Goal: Complete application form

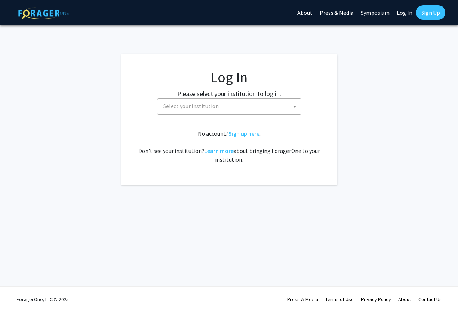
click at [234, 106] on span "Select your institution" at bounding box center [230, 106] width 140 height 15
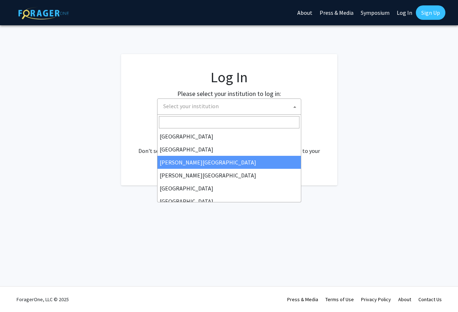
select select "5"
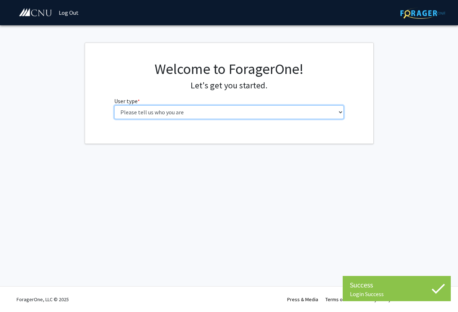
select select "1: undergrad"
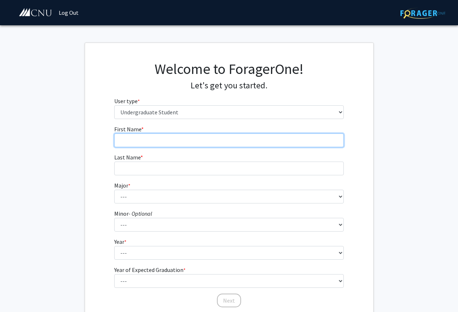
click at [222, 137] on input "First Name * required" at bounding box center [228, 140] width 229 height 14
type input "Warvan"
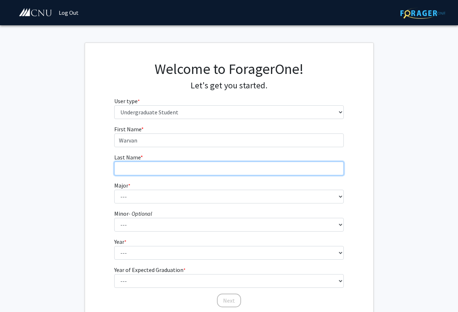
click at [162, 169] on input "Last Name * required" at bounding box center [228, 168] width 229 height 14
type input "Ahmed"
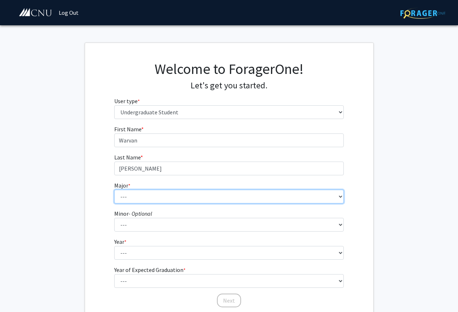
select select "5: 616"
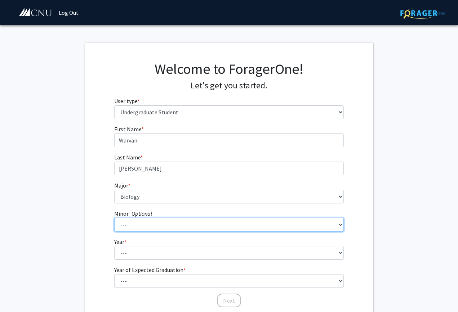
select select "18: 421"
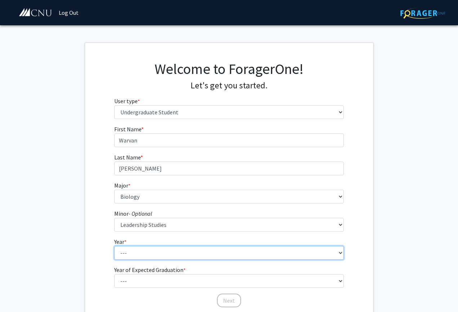
select select "1: first-year"
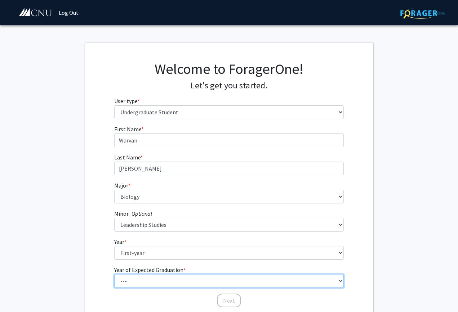
select select "5: 2029"
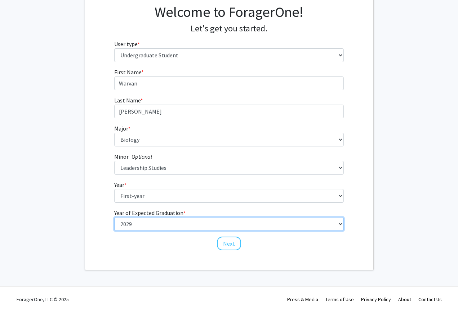
scroll to position [57, 0]
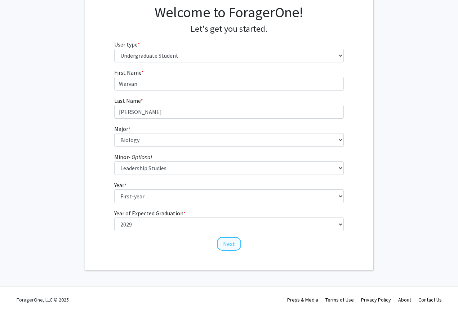
click at [230, 241] on button "Next" at bounding box center [229, 244] width 24 height 14
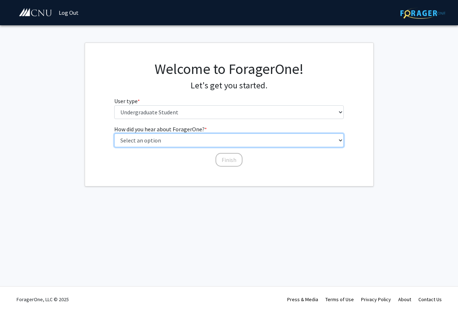
select select "1: peer_recommendation"
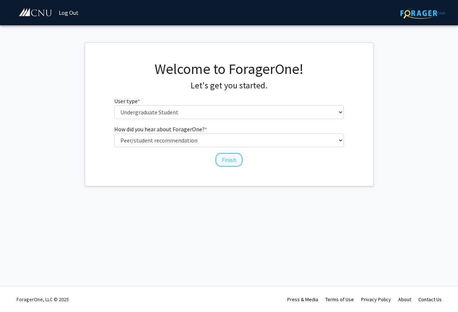
click at [222, 162] on button "Finish" at bounding box center [228, 160] width 27 height 14
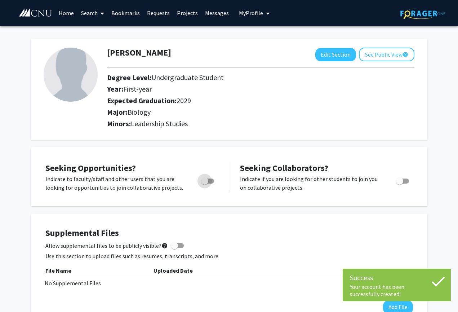
click at [208, 181] on span "Toggle" at bounding box center [207, 180] width 13 height 5
click at [205, 183] on input "Are you actively seeking opportunities?" at bounding box center [204, 183] width 0 height 0
checkbox input "true"
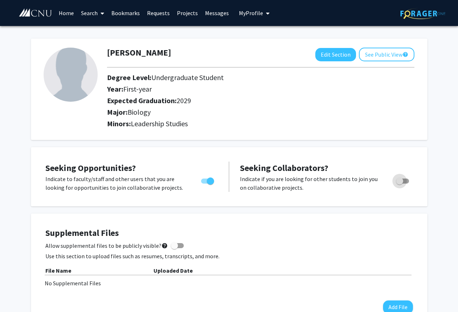
click at [398, 183] on span "Toggle" at bounding box center [399, 180] width 7 height 7
click at [399, 183] on input "Would you like to receive other student requests to work with you?" at bounding box center [399, 183] width 0 height 0
checkbox input "true"
click at [97, 10] on link "Search" at bounding box center [92, 12] width 30 height 25
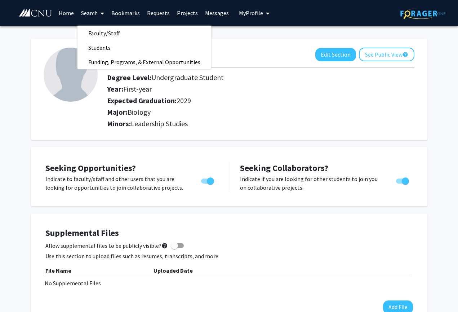
click at [65, 13] on link "Home" at bounding box center [66, 12] width 22 height 25
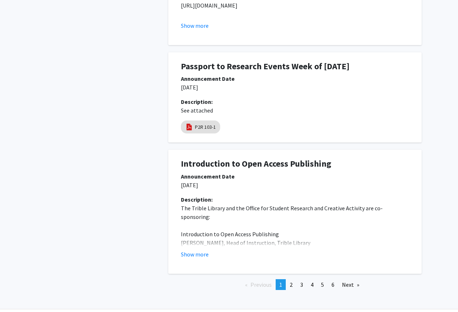
scroll to position [1041, 0]
